Goal: Transaction & Acquisition: Obtain resource

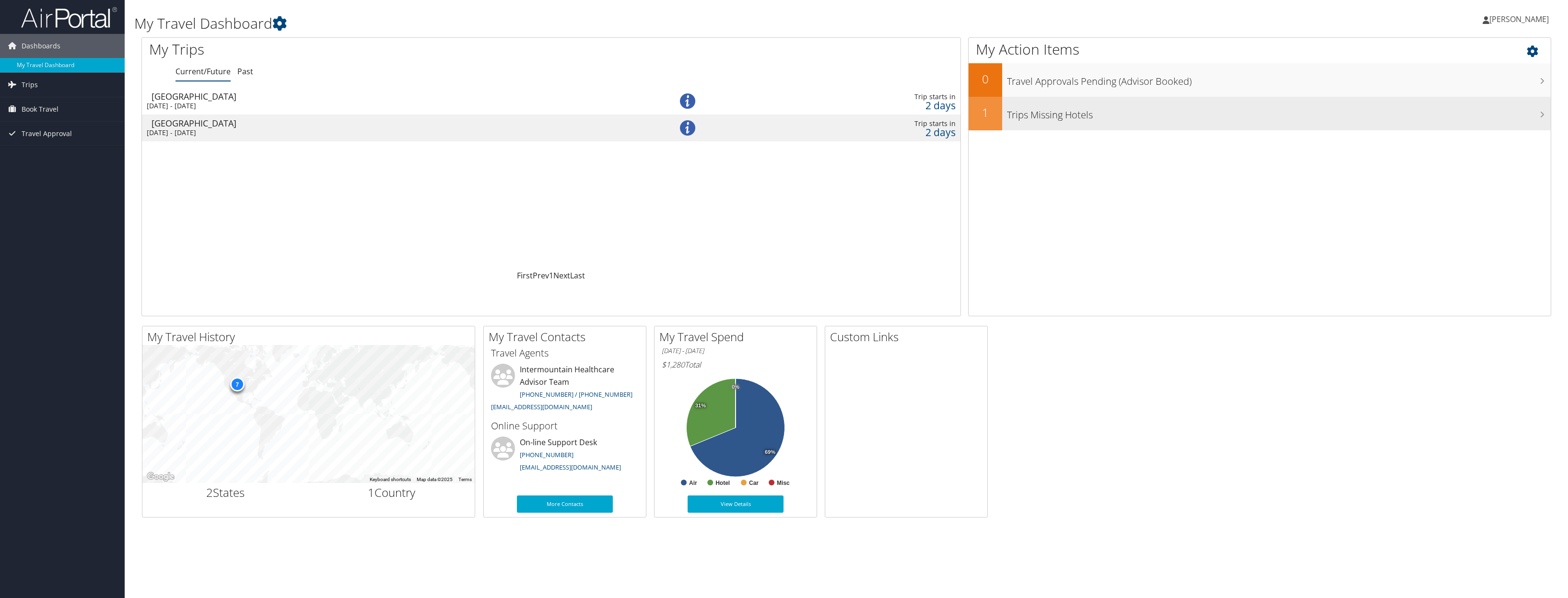
click at [1035, 119] on h3 "Trips Missing Hotels" at bounding box center [1278, 112] width 544 height 18
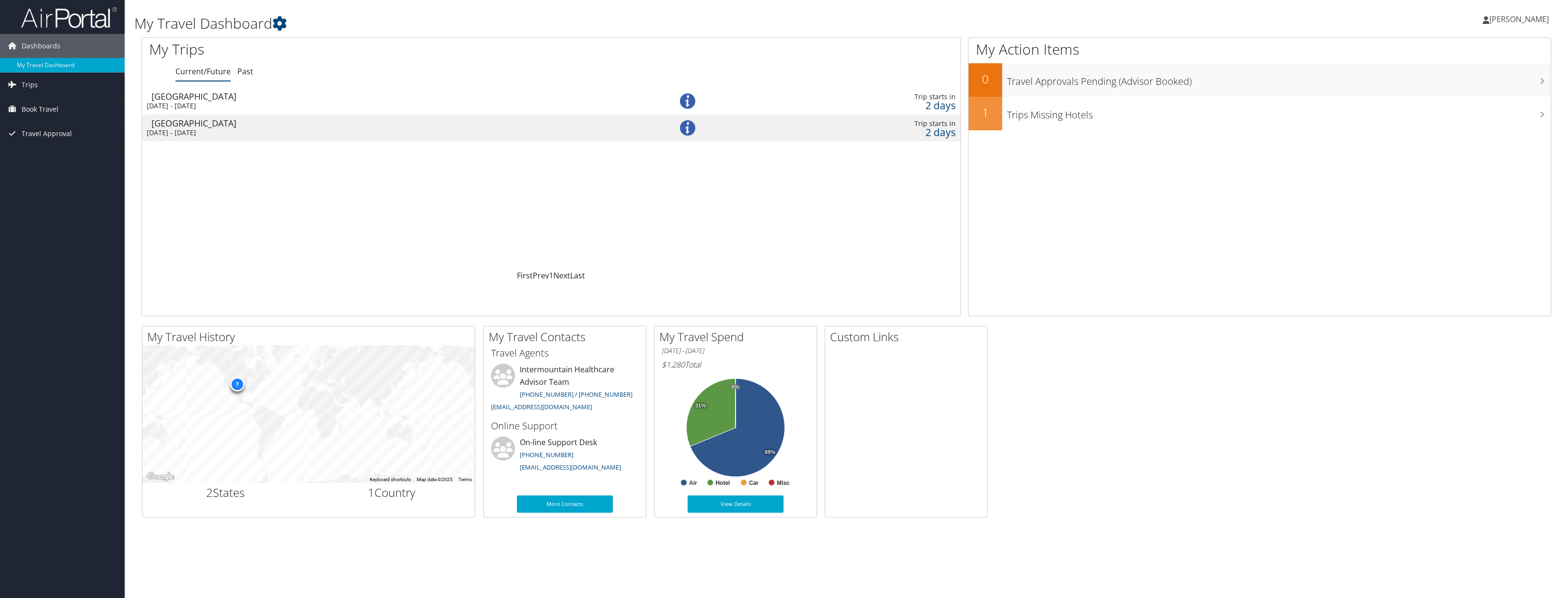
click at [929, 101] on div "2 days" at bounding box center [864, 105] width 185 height 9
click at [932, 102] on div "2 days" at bounding box center [864, 105] width 185 height 9
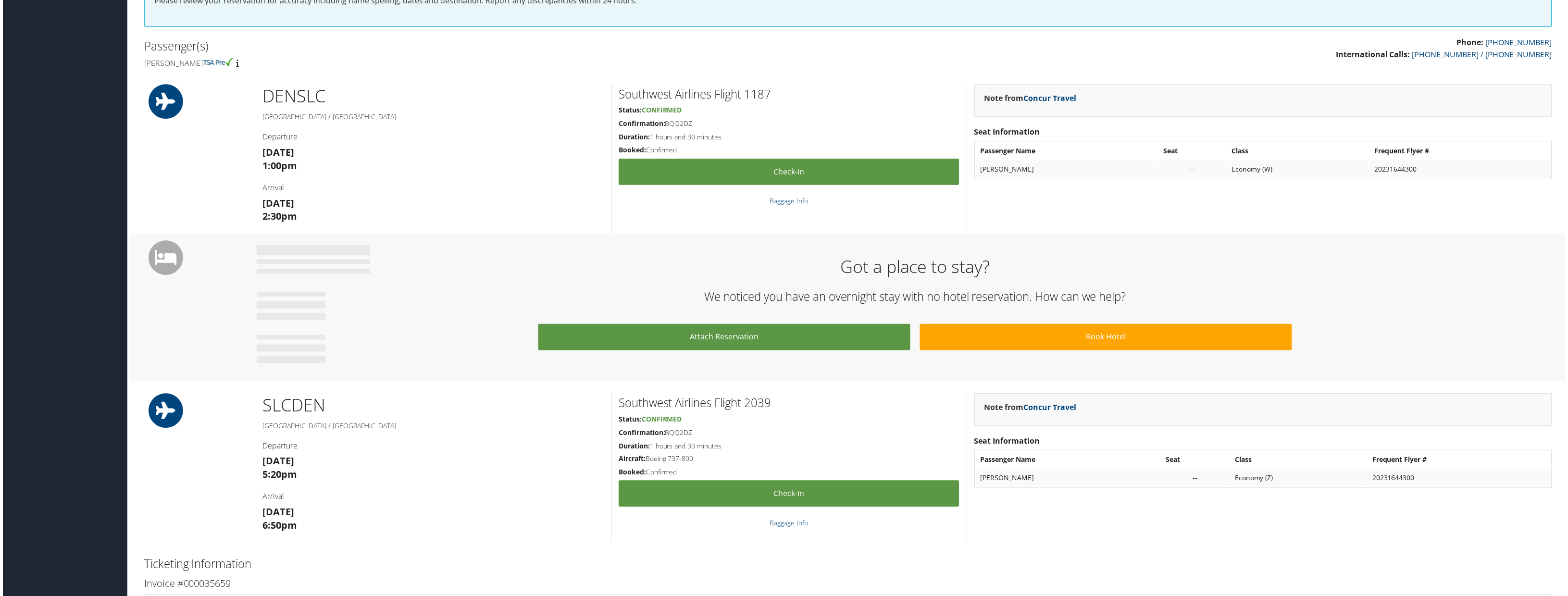
scroll to position [203, 0]
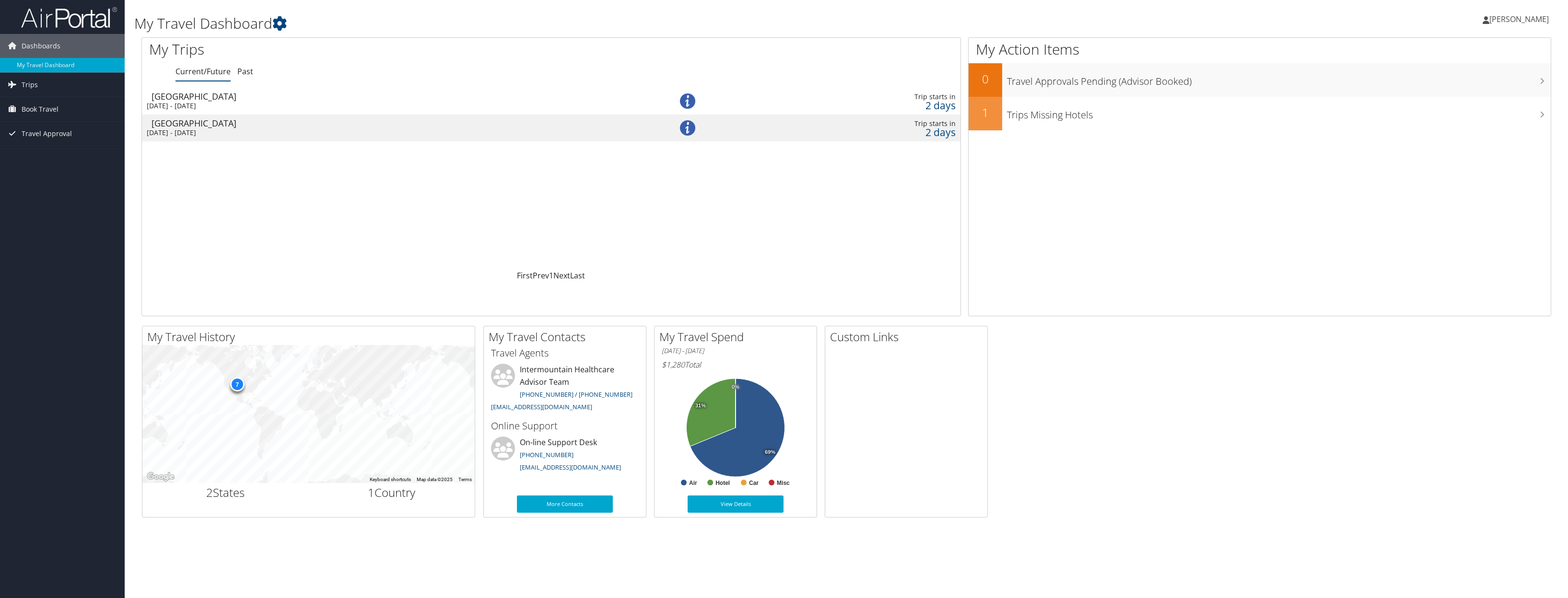
click at [201, 133] on div "Sun 7 Sep 2025 - Mon 8 Sep 2025" at bounding box center [380, 132] width 467 height 9
click at [931, 102] on div "2 days" at bounding box center [864, 105] width 185 height 9
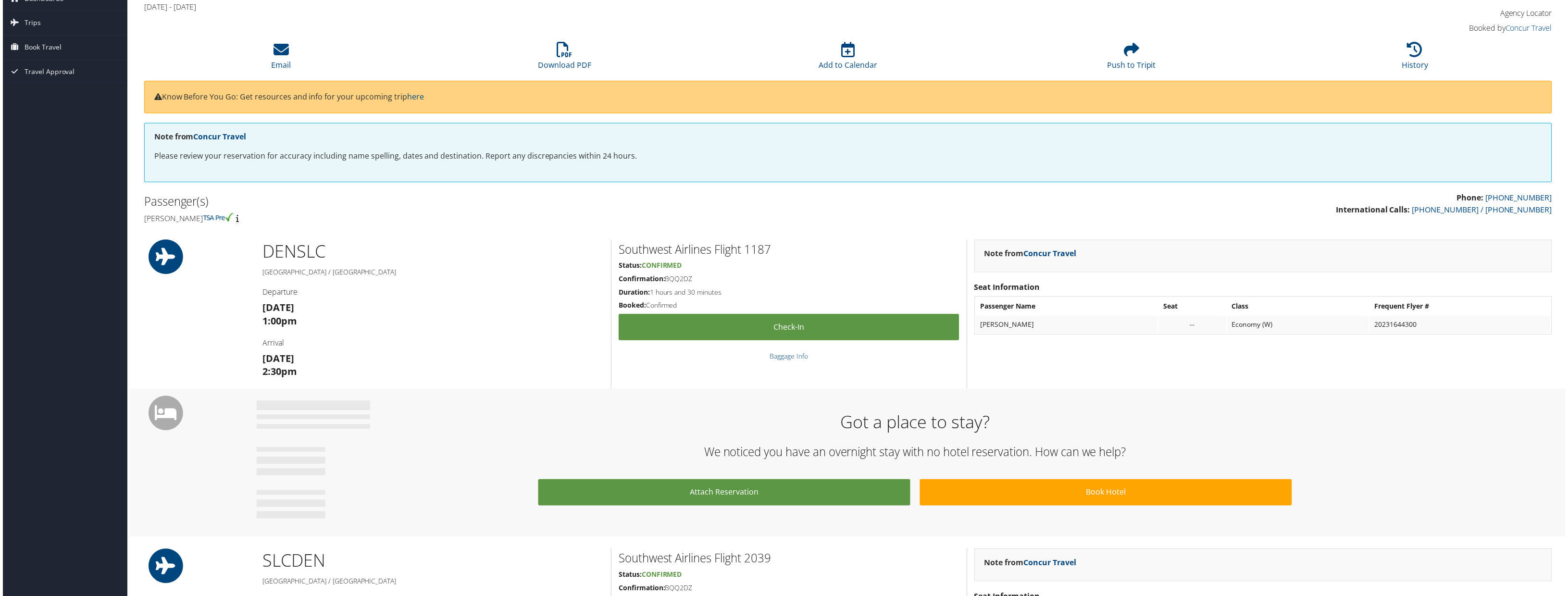
scroll to position [48, 0]
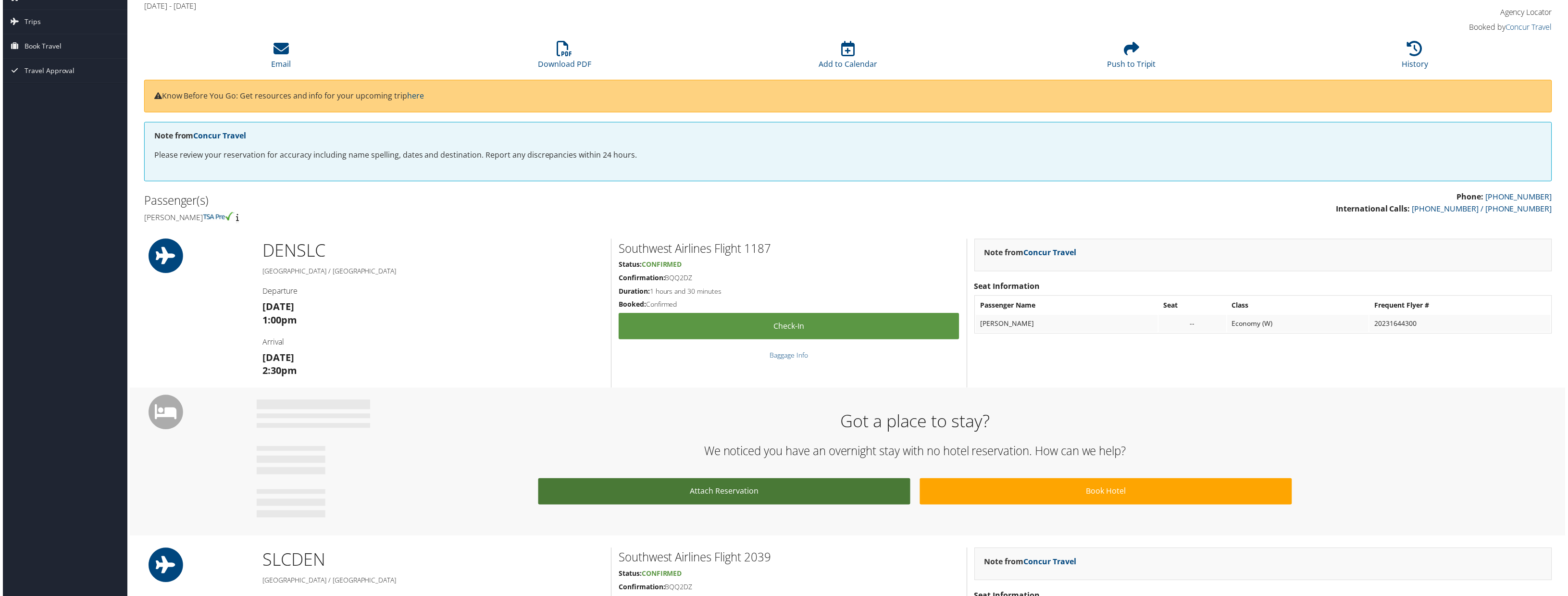
click at [693, 497] on link "Attach Reservation" at bounding box center [723, 493] width 374 height 26
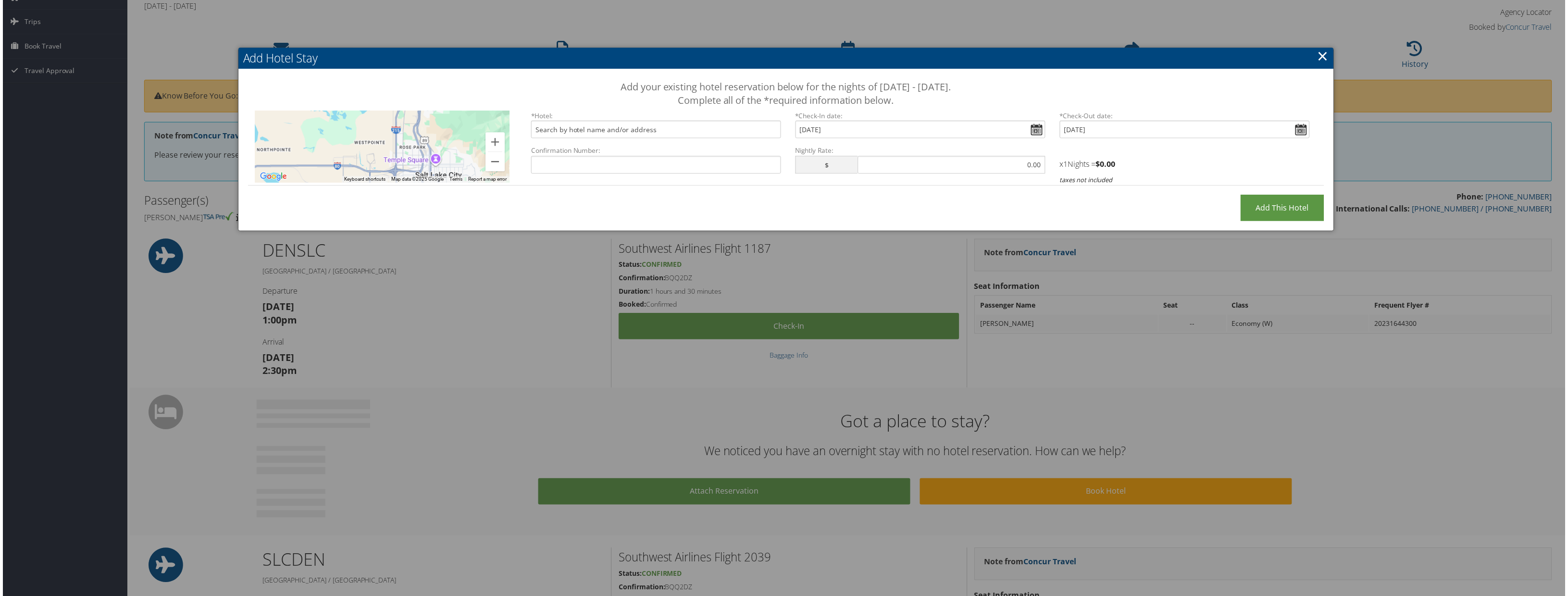
click at [1319, 56] on link "×" at bounding box center [1325, 56] width 11 height 19
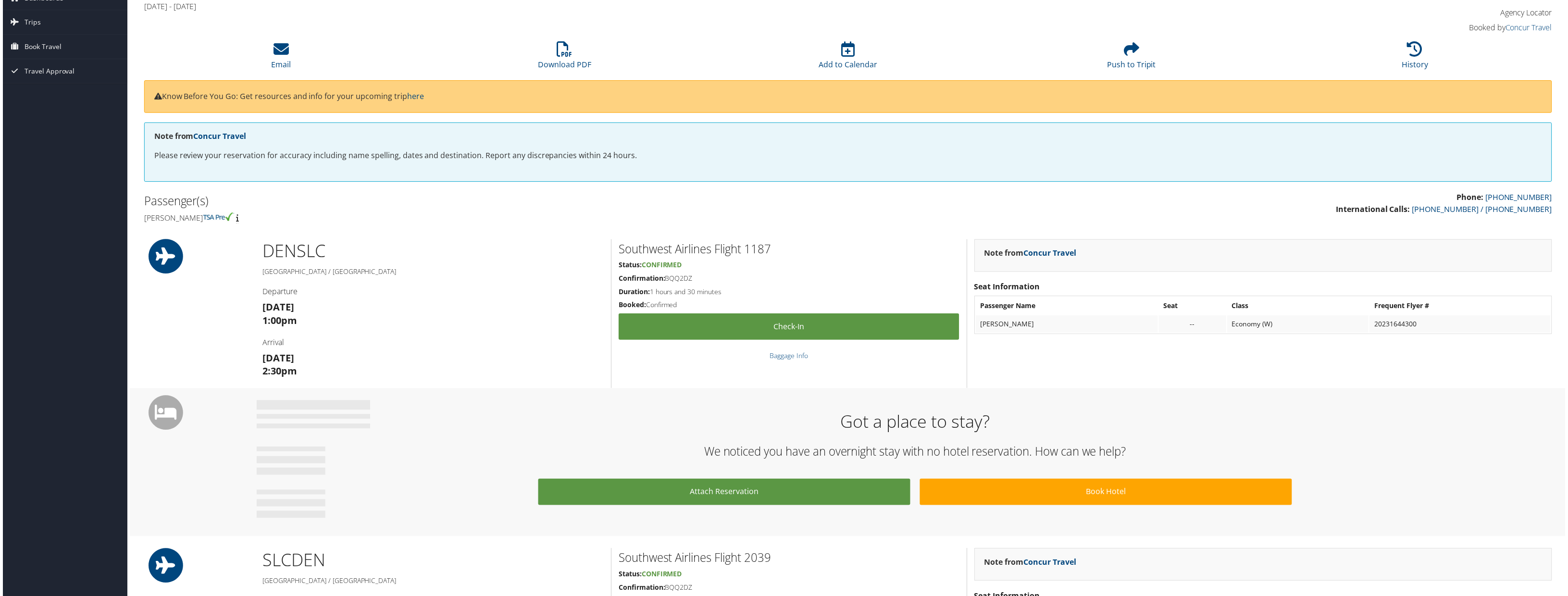
scroll to position [0, 0]
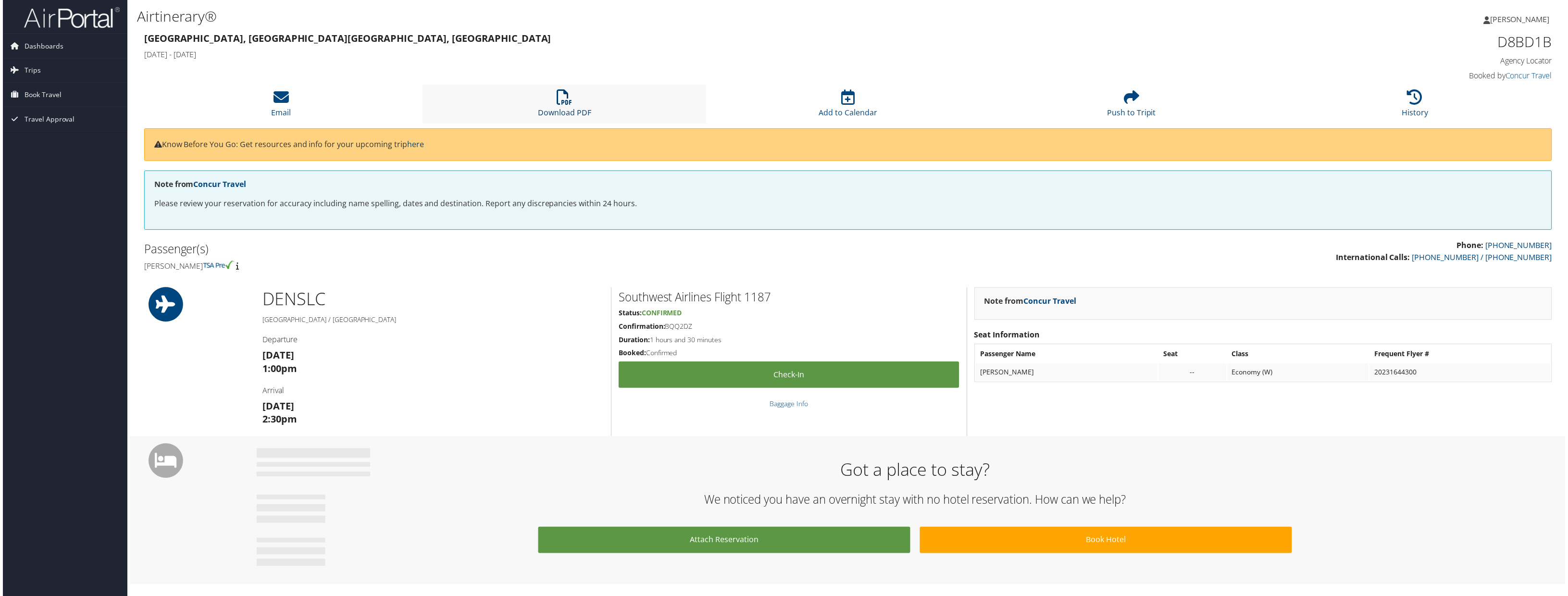
click at [558, 108] on link "Download PDF" at bounding box center [563, 106] width 53 height 23
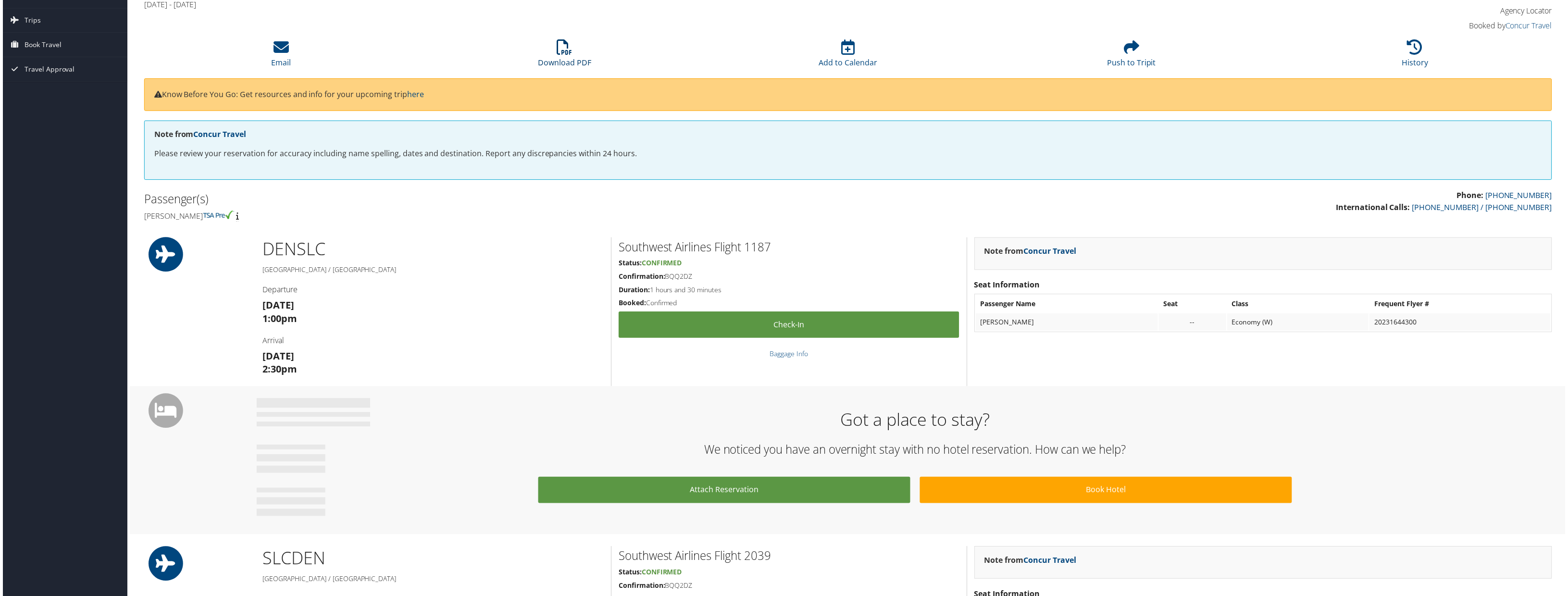
scroll to position [51, 0]
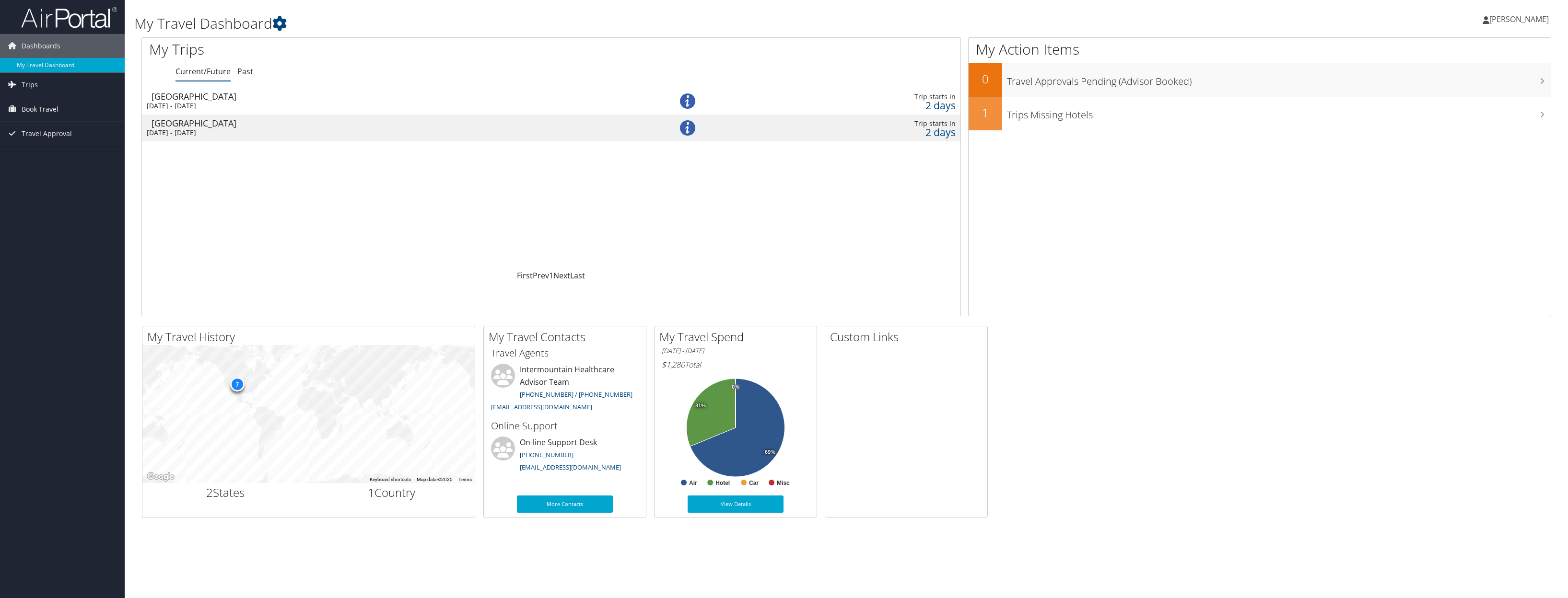
click at [936, 104] on div "2 days" at bounding box center [864, 105] width 185 height 9
click at [943, 132] on div "2 days" at bounding box center [864, 132] width 185 height 9
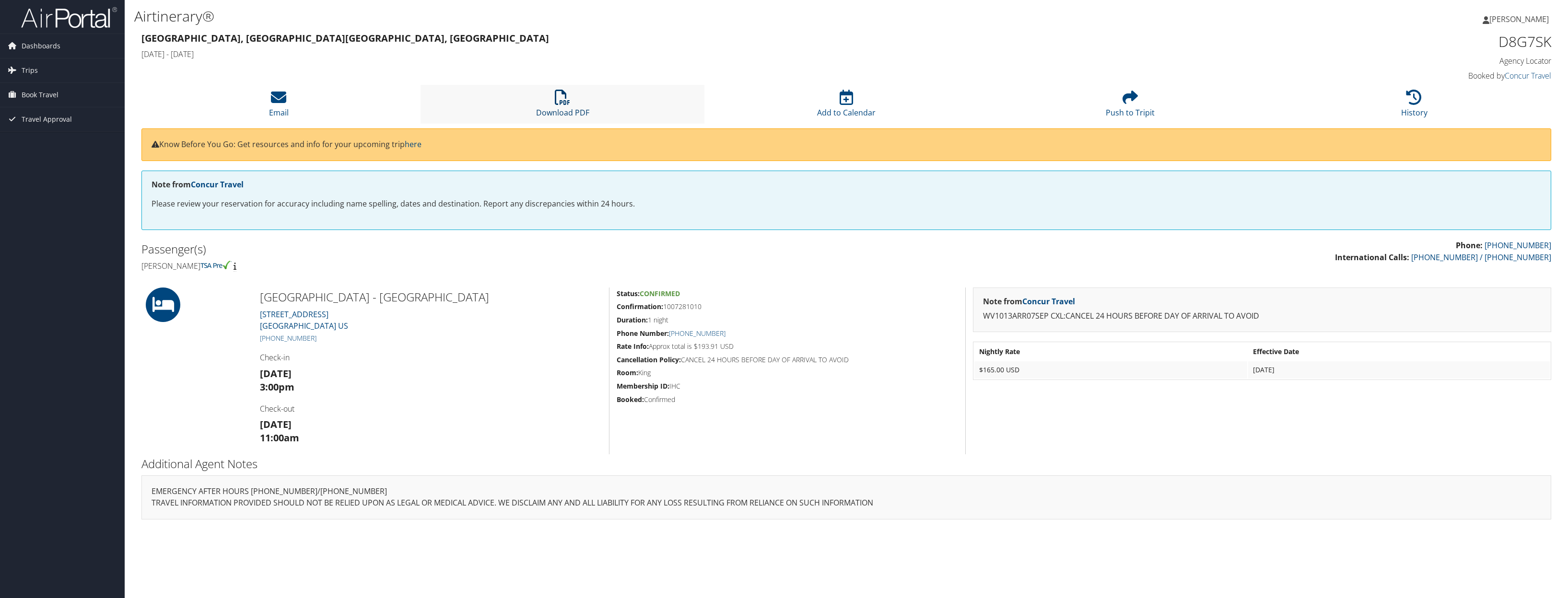
click at [566, 105] on icon at bounding box center [562, 97] width 15 height 15
drag, startPoint x: 1558, startPoint y: 41, endPoint x: 1489, endPoint y: 41, distance: 69.0
click at [1489, 41] on div "D8G7SK Agency Locator Agency Locator D8G7SK Booked by Concur Travel Booked by C…" at bounding box center [1381, 57] width 356 height 55
copy h1 "D8G7SK"
click at [502, 360] on h4 "Check-in" at bounding box center [431, 357] width 342 height 10
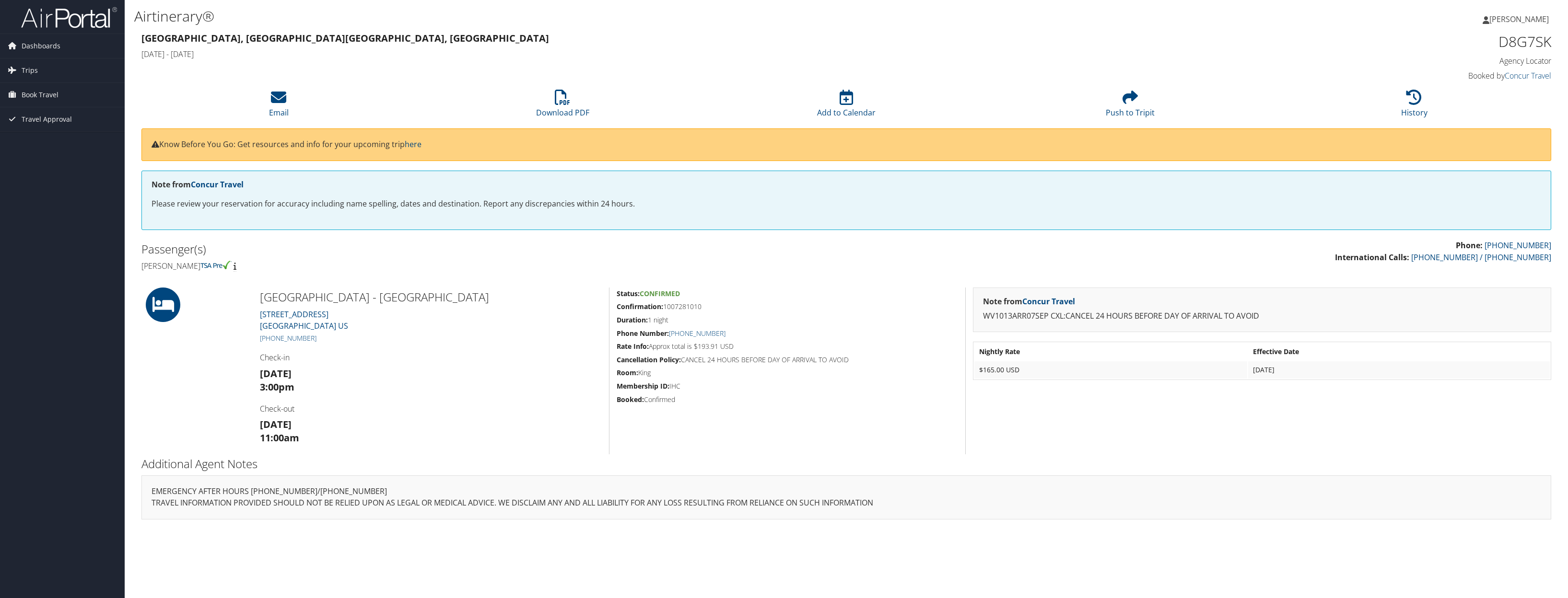
drag, startPoint x: 718, startPoint y: 307, endPoint x: 666, endPoint y: 306, distance: 52.0
click at [666, 306] on h5 "Confirmation: 1007281010" at bounding box center [787, 307] width 341 height 9
copy h5 "1007281010"
